Goal: Contribute content: Contribute content

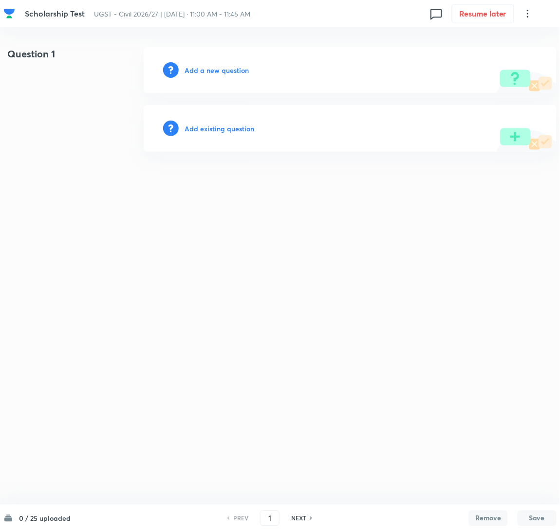
click at [202, 71] on h6 "Add a new question" at bounding box center [216, 70] width 64 height 10
click at [221, 70] on h6 "Choose a question type" at bounding box center [221, 70] width 75 height 10
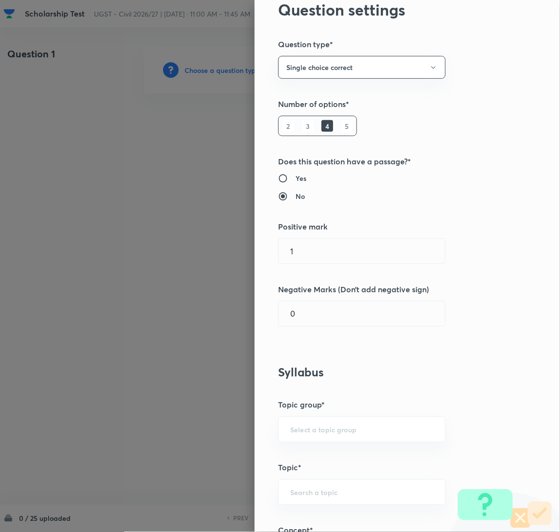
scroll to position [73, 0]
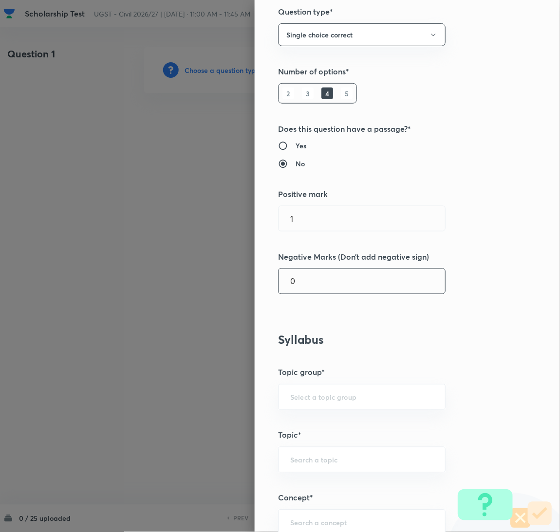
click at [317, 284] on input "0" at bounding box center [361, 281] width 166 height 25
type input "0.33"
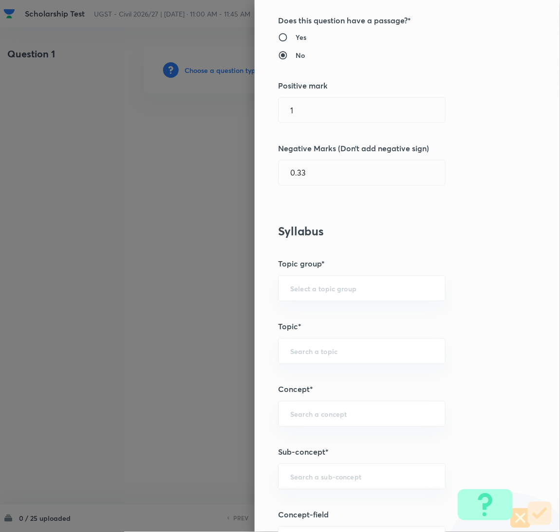
scroll to position [364, 0]
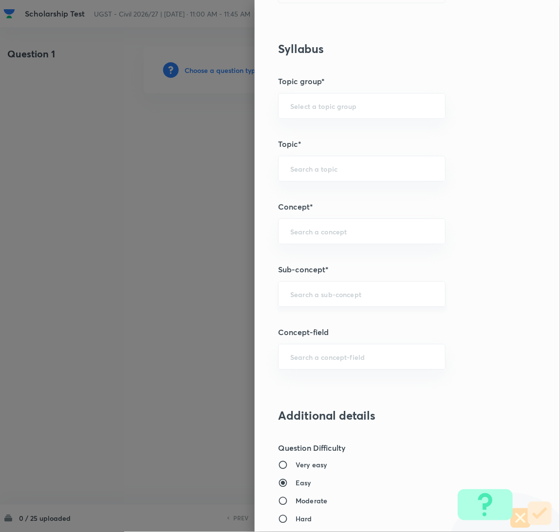
click at [332, 299] on div "​" at bounding box center [361, 294] width 167 height 26
click at [323, 327] on li "Sentence Correction" at bounding box center [351, 323] width 166 height 18
type input "Sentence Correction"
type input "GA,GS and Mathematics"
type input "General Aptitude"
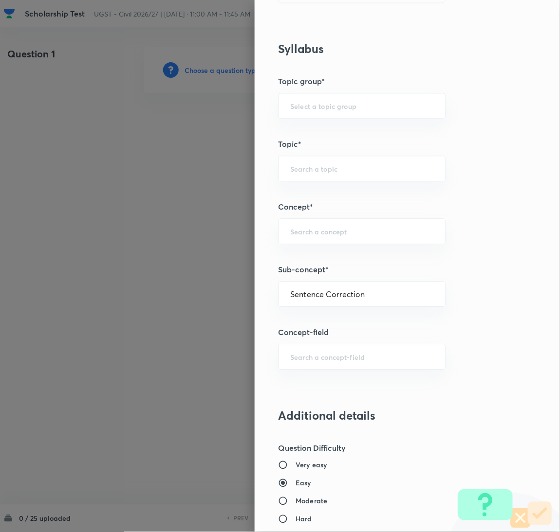
type input "Verbal Ability"
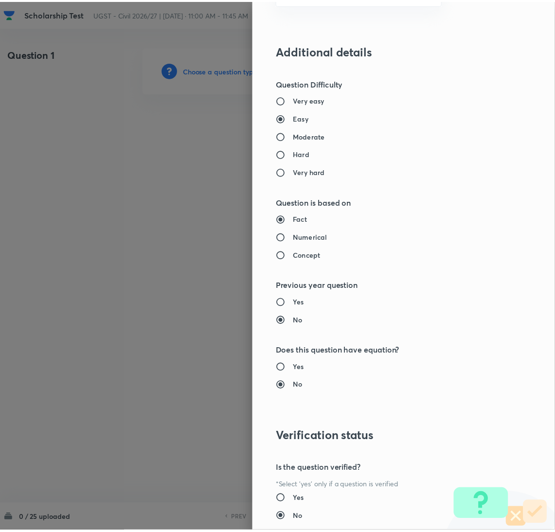
scroll to position [795, 0]
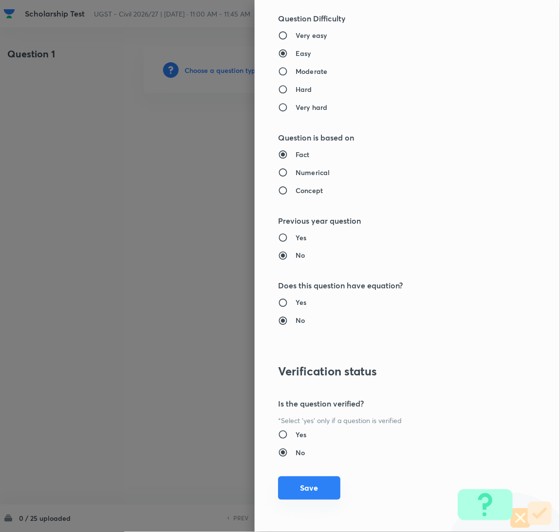
drag, startPoint x: 315, startPoint y: 486, endPoint x: 243, endPoint y: 398, distance: 113.8
click at [314, 485] on button "Save" at bounding box center [309, 489] width 62 height 23
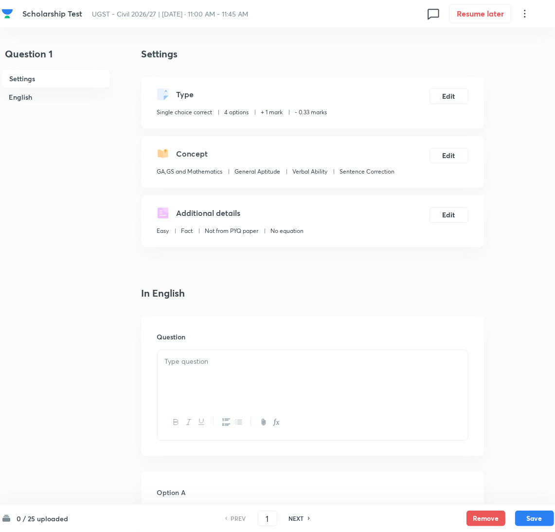
click at [224, 369] on div at bounding box center [313, 377] width 310 height 55
click at [147, 347] on div "Question" at bounding box center [313, 386] width 343 height 140
click at [195, 366] on p at bounding box center [313, 361] width 296 height 11
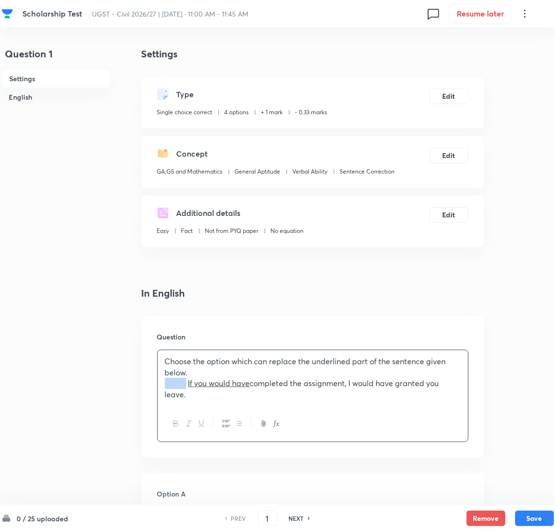
drag, startPoint x: 188, startPoint y: 385, endPoint x: 163, endPoint y: 389, distance: 26.1
click at [163, 389] on div "Choose the option which can replace the underlined part of the sentence given b…" at bounding box center [313, 378] width 310 height 56
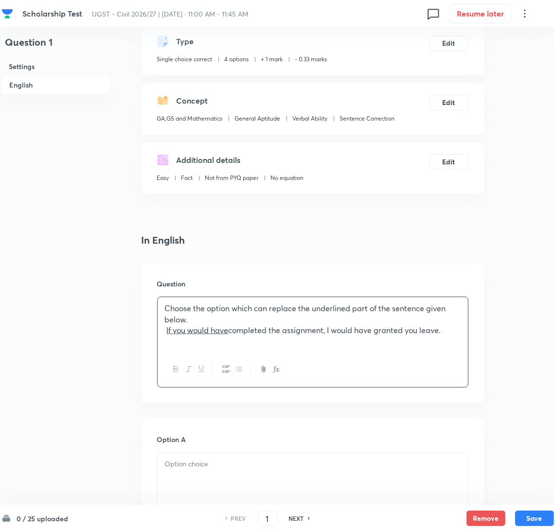
scroll to position [292, 0]
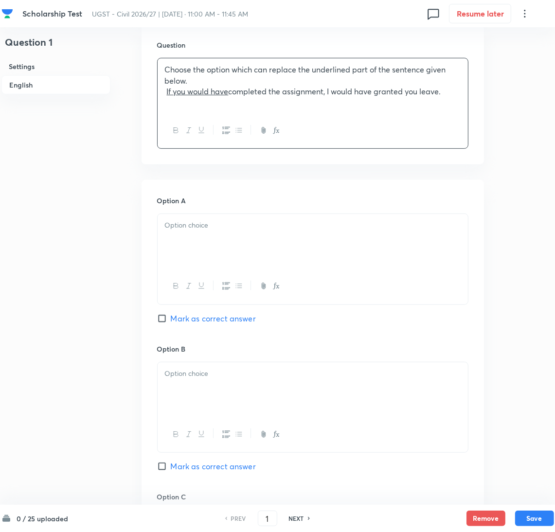
drag, startPoint x: 206, startPoint y: 244, endPoint x: 18, endPoint y: 254, distance: 187.6
click at [205, 243] on div at bounding box center [313, 241] width 310 height 55
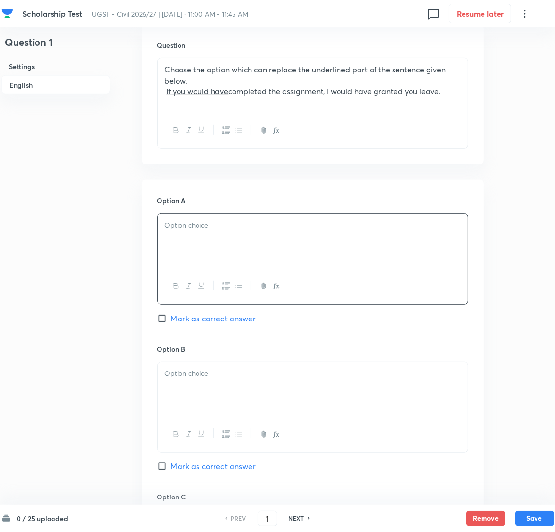
click at [187, 239] on div at bounding box center [313, 241] width 310 height 55
click at [200, 378] on p at bounding box center [313, 373] width 296 height 11
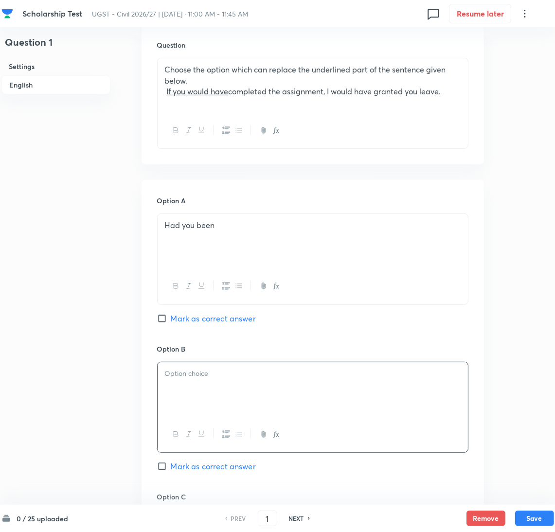
click at [187, 397] on div at bounding box center [313, 390] width 310 height 55
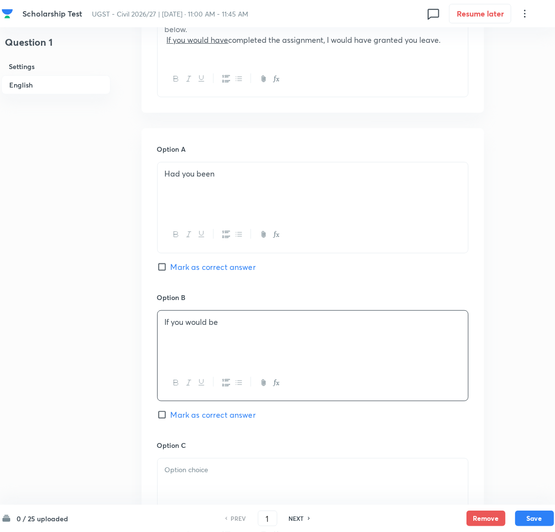
scroll to position [437, 0]
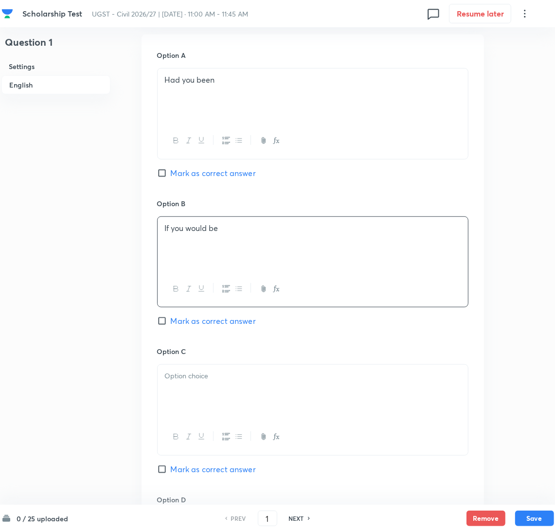
click at [194, 365] on div at bounding box center [313, 392] width 310 height 55
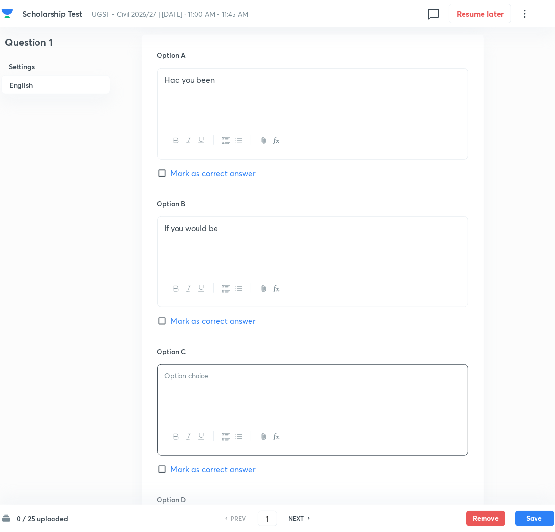
click at [219, 381] on p at bounding box center [313, 376] width 296 height 11
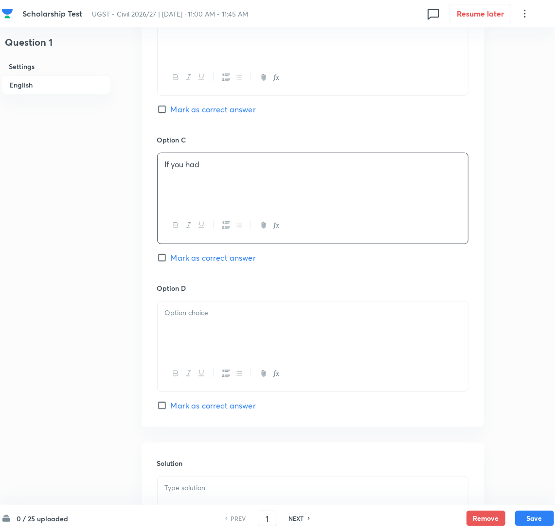
scroll to position [656, 0]
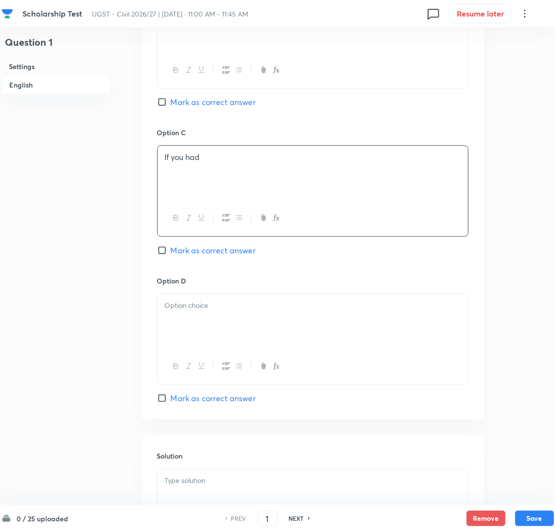
drag, startPoint x: 191, startPoint y: 319, endPoint x: 54, endPoint y: 313, distance: 137.4
click at [180, 318] on div at bounding box center [313, 321] width 310 height 55
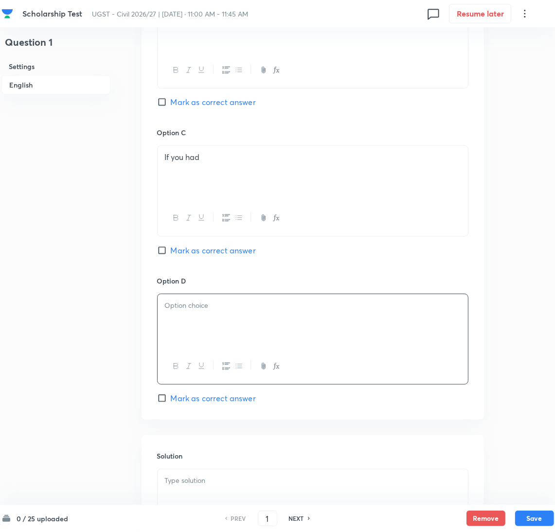
click at [188, 322] on div at bounding box center [313, 321] width 310 height 55
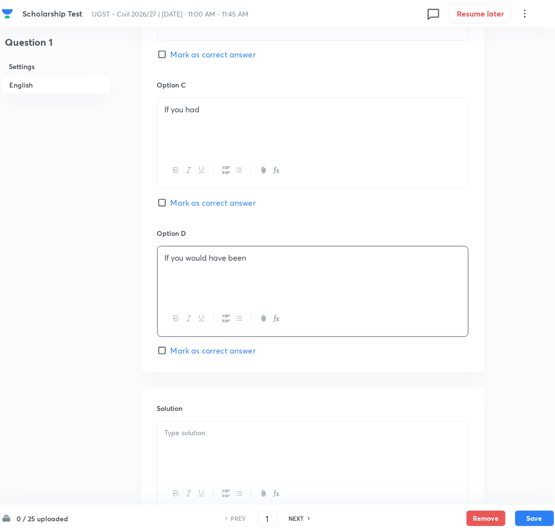
scroll to position [729, 0]
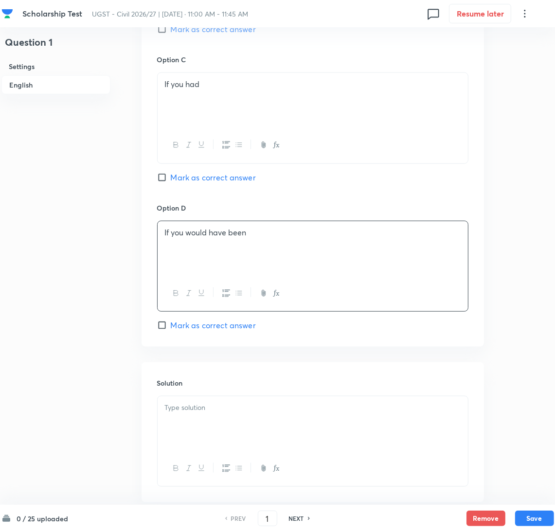
click at [173, 182] on span "Mark as correct answer" at bounding box center [213, 178] width 85 height 12
click at [171, 182] on input "Mark as correct answer" at bounding box center [164, 178] width 14 height 10
checkbox input "true"
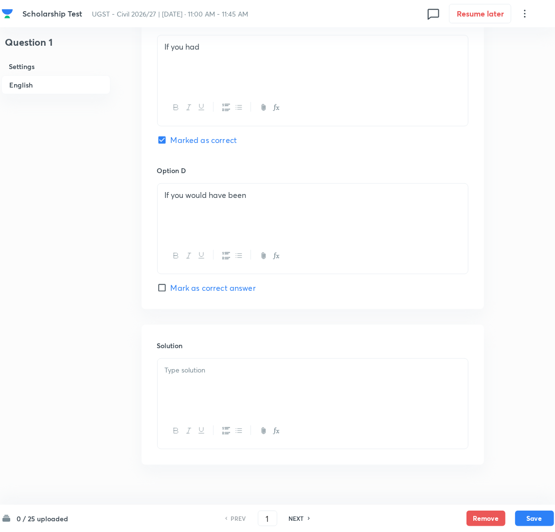
scroll to position [787, 0]
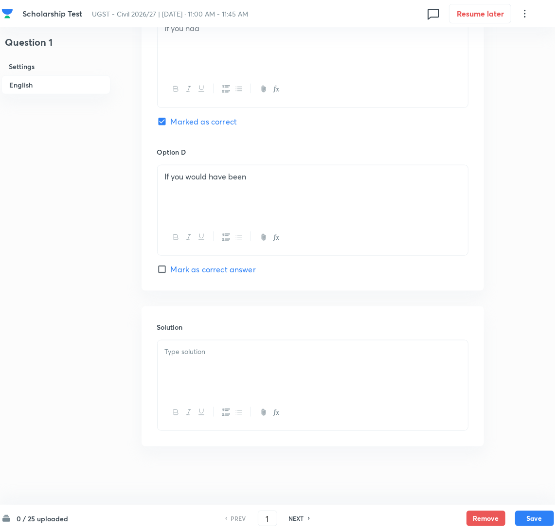
click at [205, 360] on div at bounding box center [313, 368] width 310 height 55
click at [218, 369] on div at bounding box center [313, 368] width 310 height 55
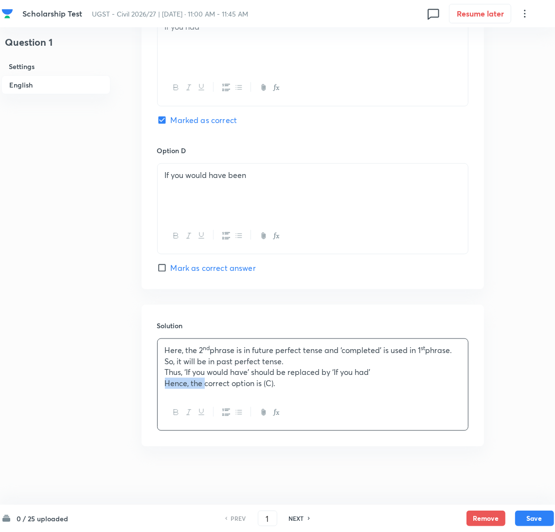
drag, startPoint x: 189, startPoint y: 387, endPoint x: 153, endPoint y: 394, distance: 36.2
click at [153, 394] on div "Solution Here, the 2 nd phrase is in future perfect tense and ‘completed’ is us…" at bounding box center [313, 376] width 343 height 142
click at [539, 515] on button "Save" at bounding box center [534, 518] width 39 height 16
type input "2"
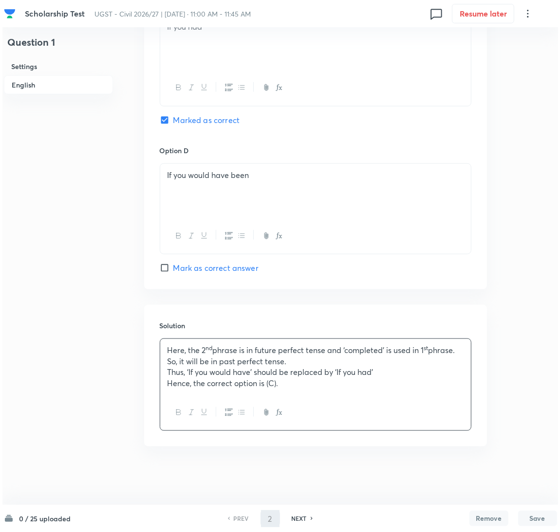
scroll to position [0, 0]
